Goal: Use online tool/utility: Utilize a website feature to perform a specific function

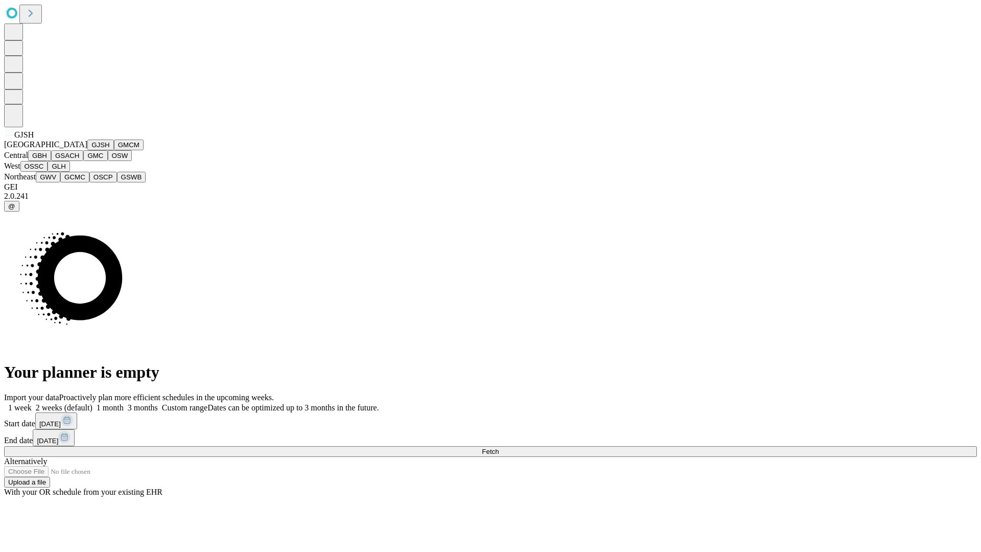
click at [87, 150] on button "GJSH" at bounding box center [100, 144] width 27 height 11
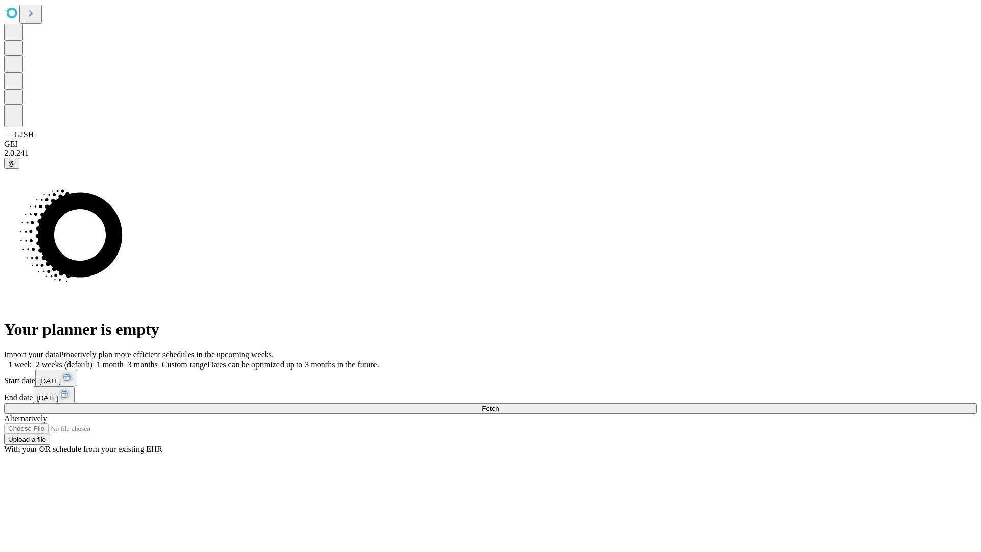
click at [124, 360] on label "1 month" at bounding box center [107, 364] width 31 height 9
click at [499, 405] on span "Fetch" at bounding box center [490, 409] width 17 height 8
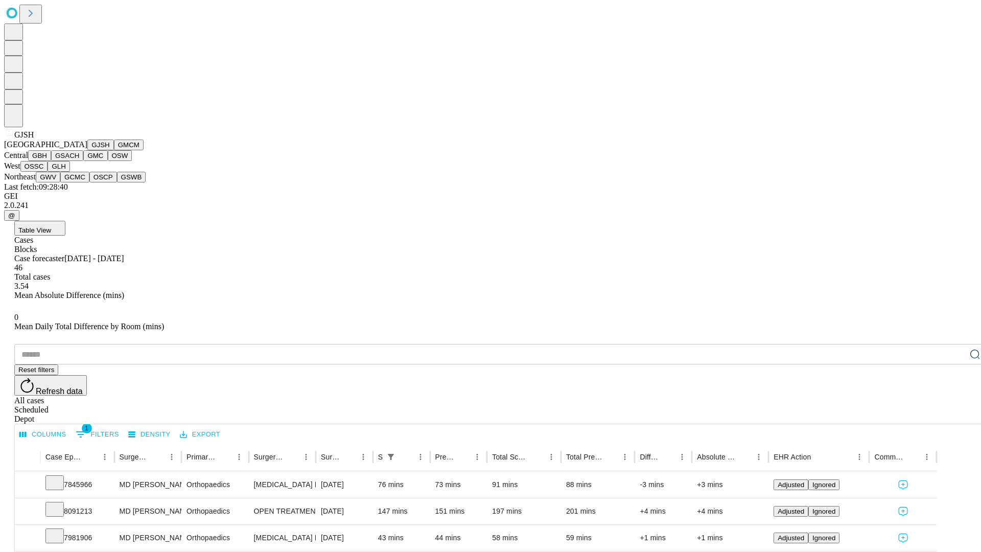
click at [114, 150] on button "GMCM" at bounding box center [129, 144] width 30 height 11
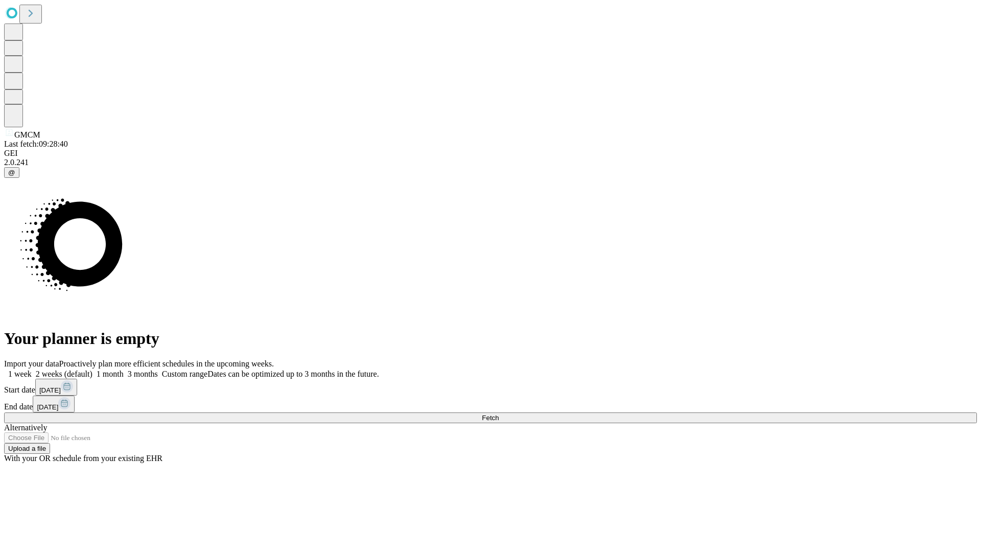
click at [124, 369] on label "1 month" at bounding box center [107, 373] width 31 height 9
click at [499, 414] on span "Fetch" at bounding box center [490, 418] width 17 height 8
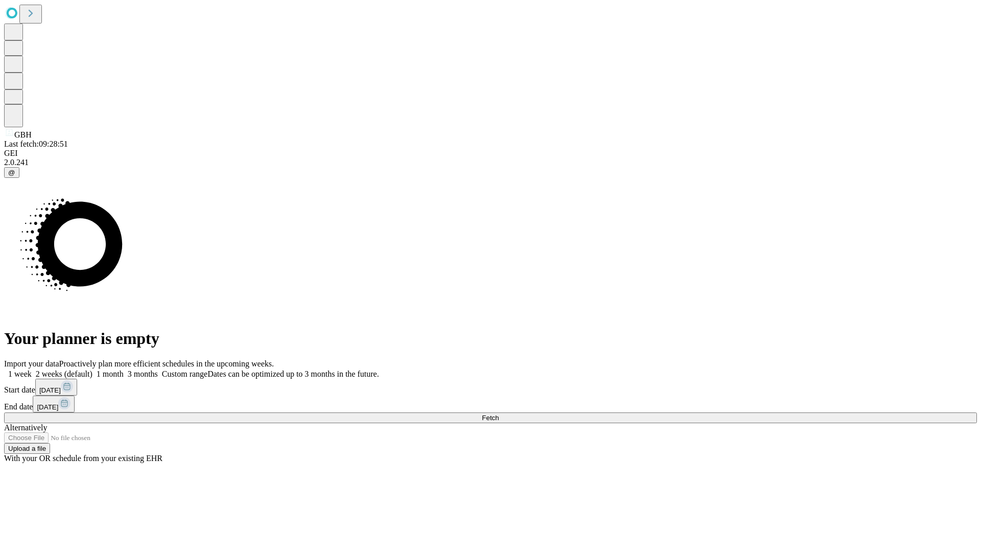
click at [124, 369] on label "1 month" at bounding box center [107, 373] width 31 height 9
click at [499, 414] on span "Fetch" at bounding box center [490, 418] width 17 height 8
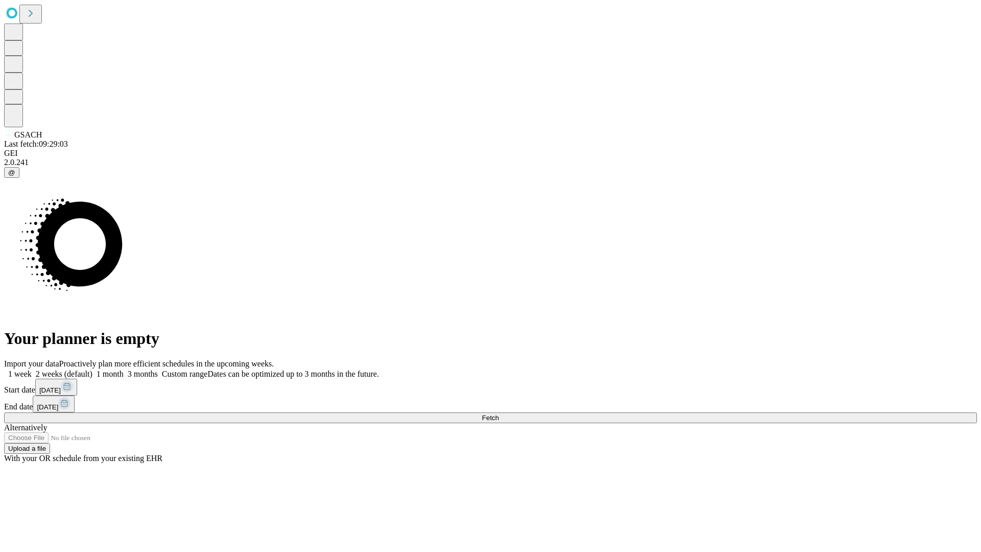
click at [124, 369] on label "1 month" at bounding box center [107, 373] width 31 height 9
click at [499, 414] on span "Fetch" at bounding box center [490, 418] width 17 height 8
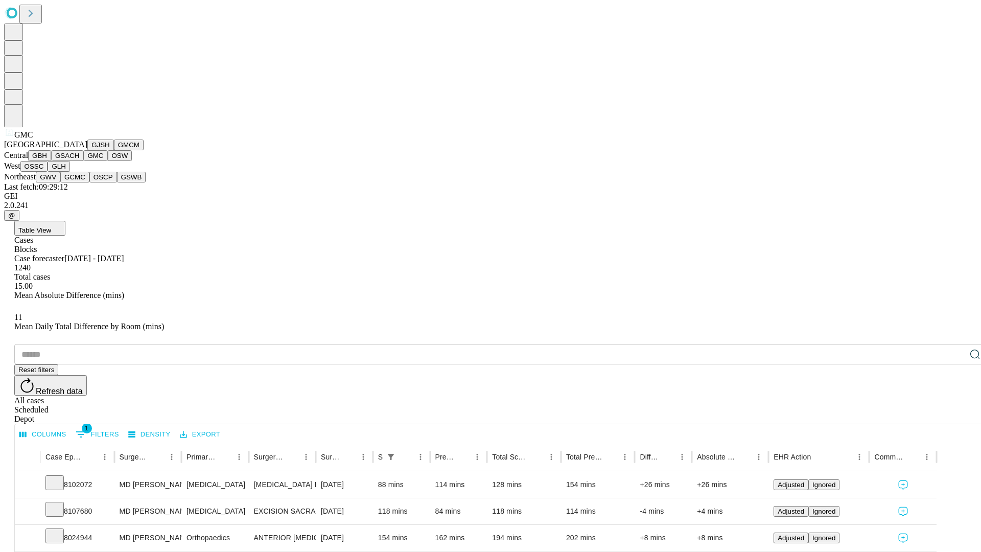
click at [108, 161] on button "OSW" at bounding box center [120, 155] width 25 height 11
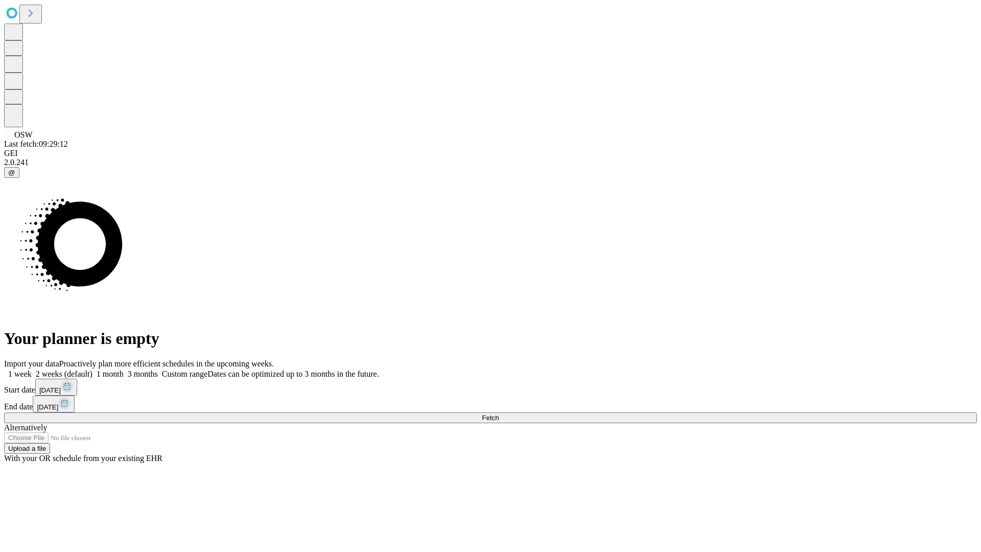
click at [124, 369] on label "1 month" at bounding box center [107, 373] width 31 height 9
click at [499, 414] on span "Fetch" at bounding box center [490, 418] width 17 height 8
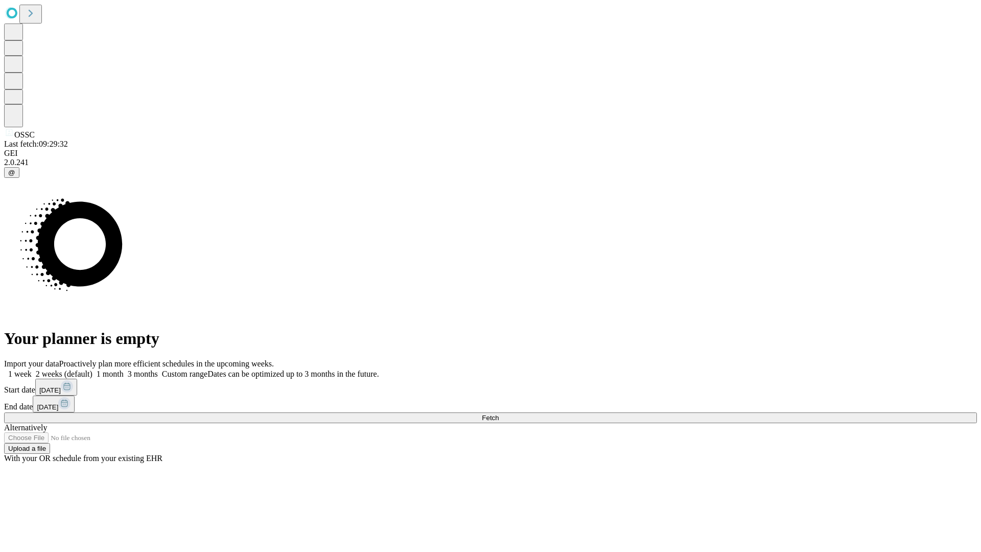
click at [124, 369] on label "1 month" at bounding box center [107, 373] width 31 height 9
click at [499, 414] on span "Fetch" at bounding box center [490, 418] width 17 height 8
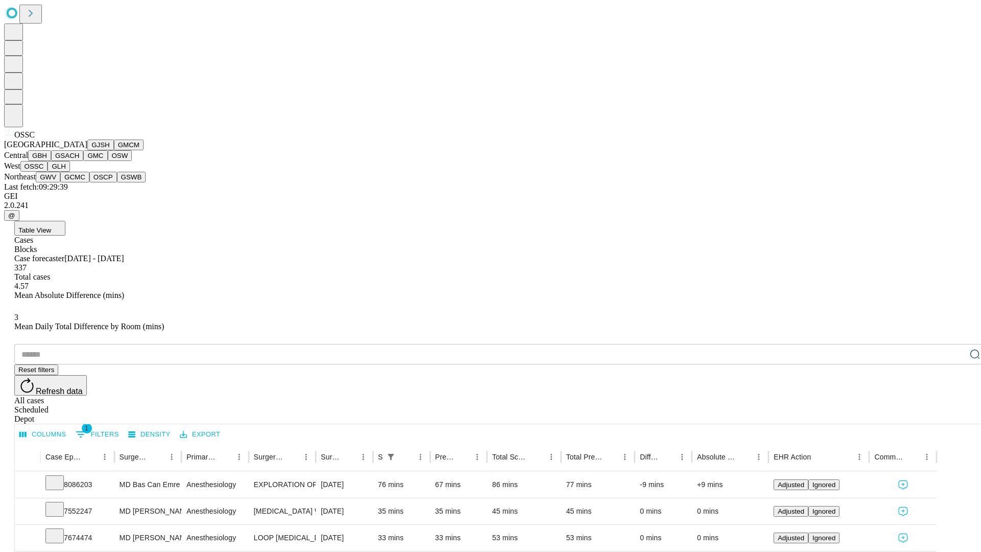
click at [69, 172] on button "GLH" at bounding box center [59, 166] width 22 height 11
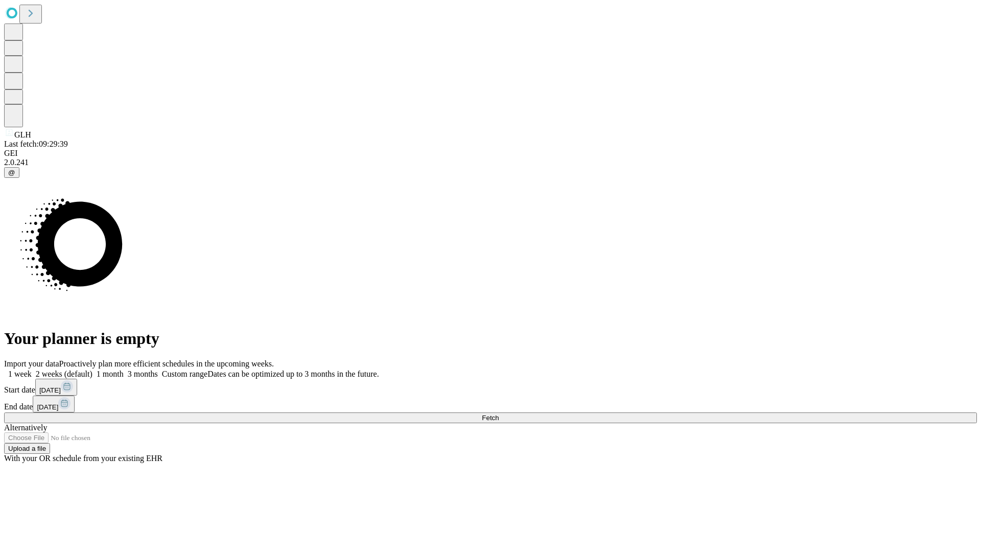
click at [499, 414] on span "Fetch" at bounding box center [490, 418] width 17 height 8
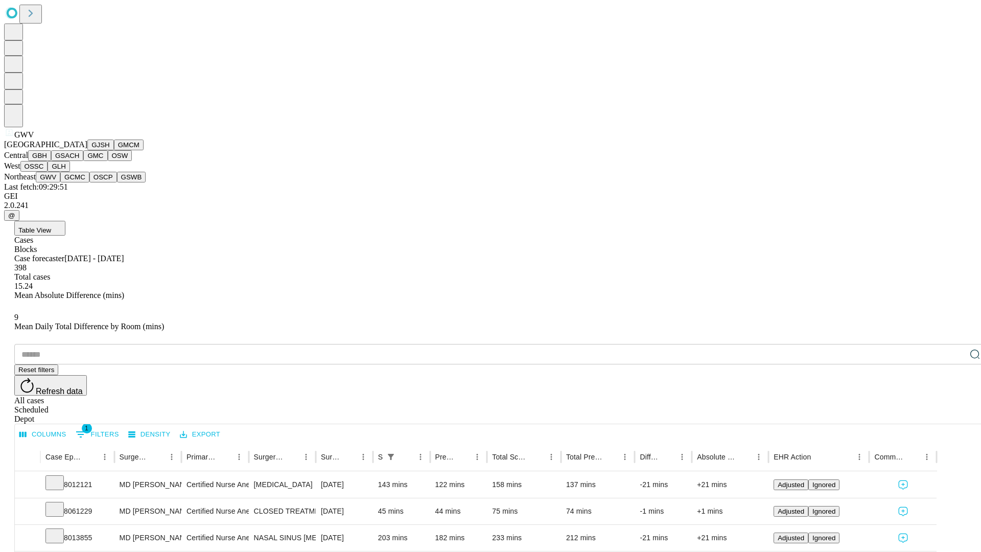
click at [79, 182] on button "GCMC" at bounding box center [74, 177] width 29 height 11
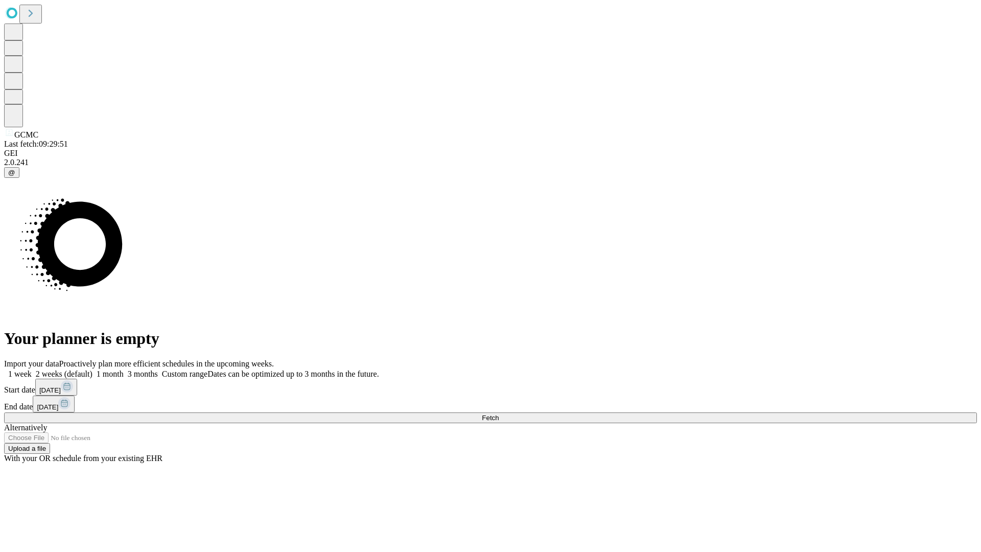
click at [124, 369] on label "1 month" at bounding box center [107, 373] width 31 height 9
click at [499, 414] on span "Fetch" at bounding box center [490, 418] width 17 height 8
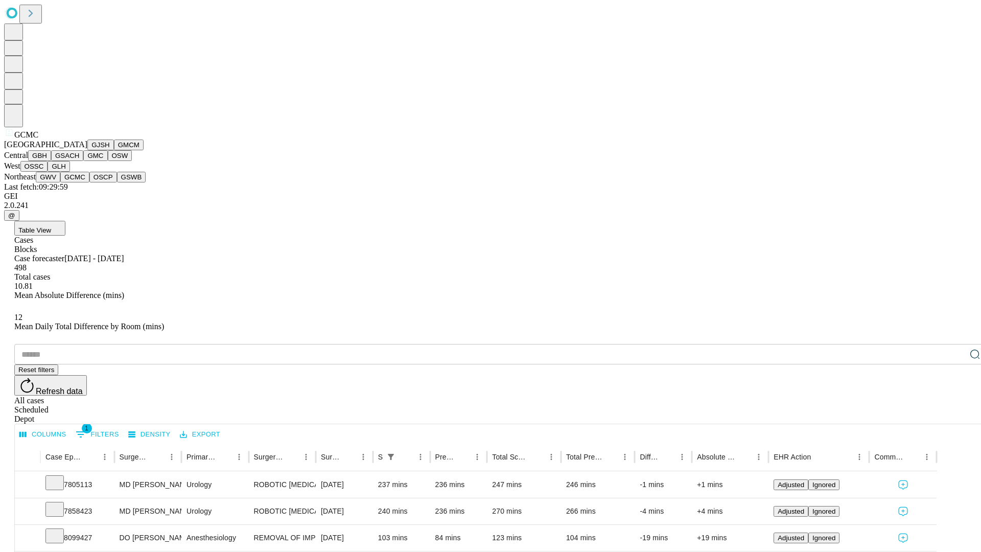
click at [89, 182] on button "OSCP" at bounding box center [103, 177] width 28 height 11
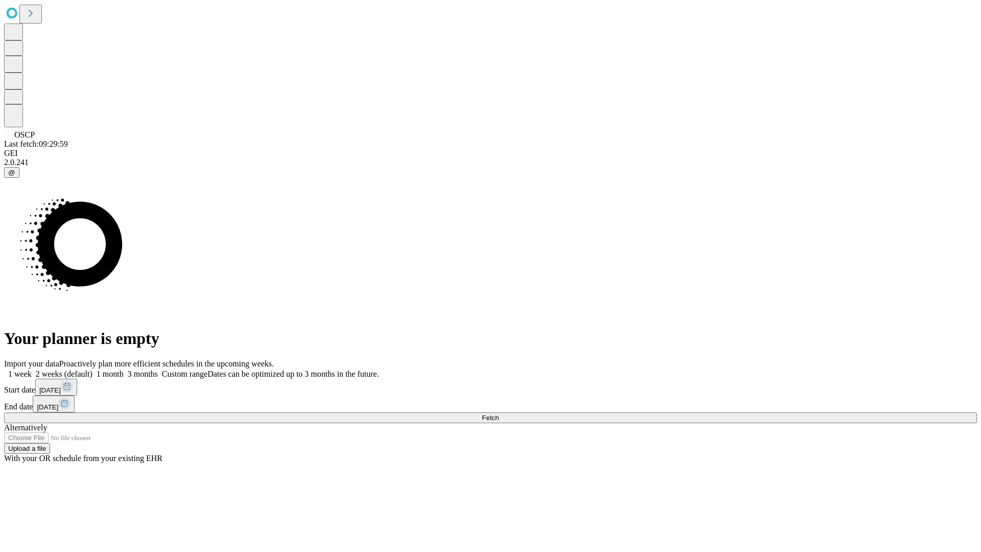
click at [124, 369] on label "1 month" at bounding box center [107, 373] width 31 height 9
click at [499, 414] on span "Fetch" at bounding box center [490, 418] width 17 height 8
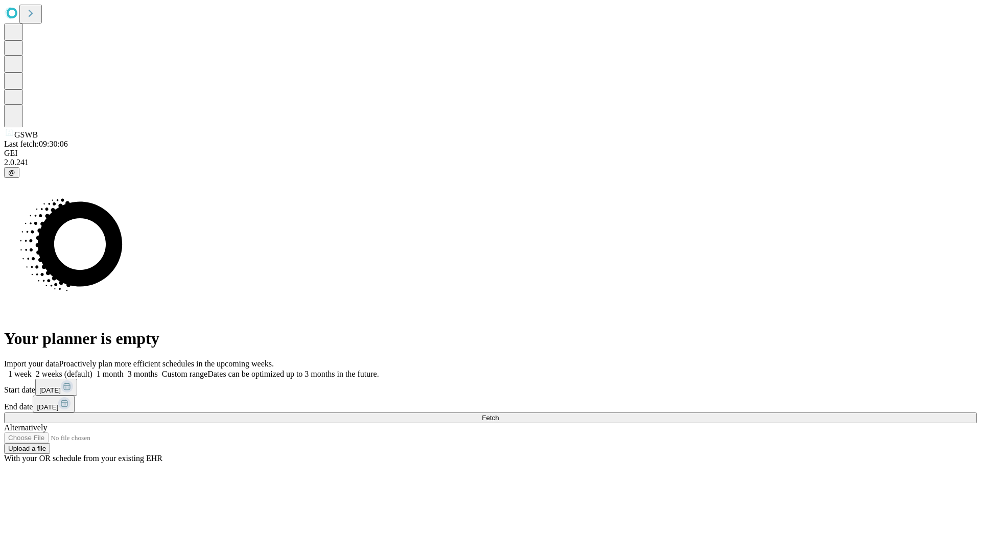
click at [124, 369] on label "1 month" at bounding box center [107, 373] width 31 height 9
click at [499, 414] on span "Fetch" at bounding box center [490, 418] width 17 height 8
